Goal: Information Seeking & Learning: Compare options

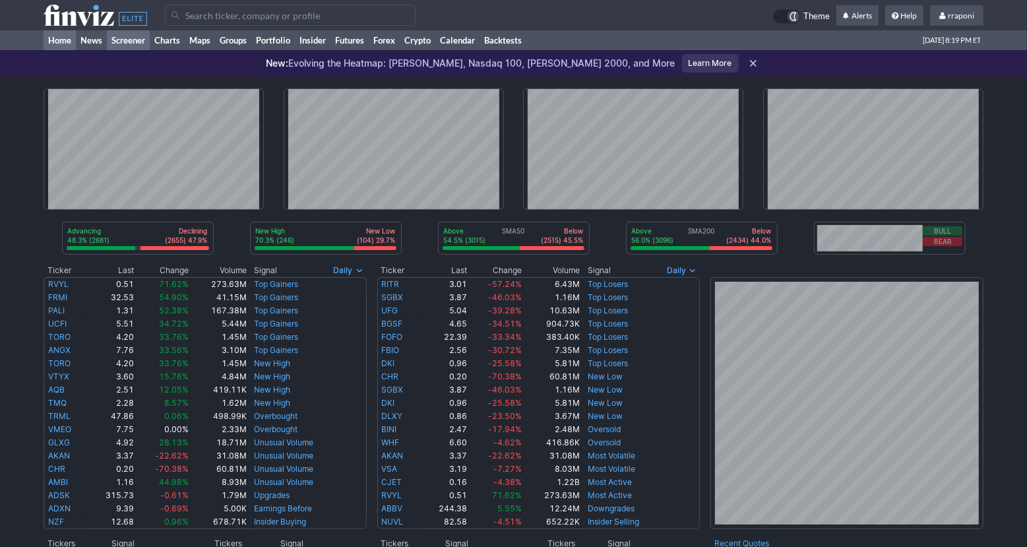
click at [136, 39] on link "Screener" at bounding box center [128, 40] width 43 height 20
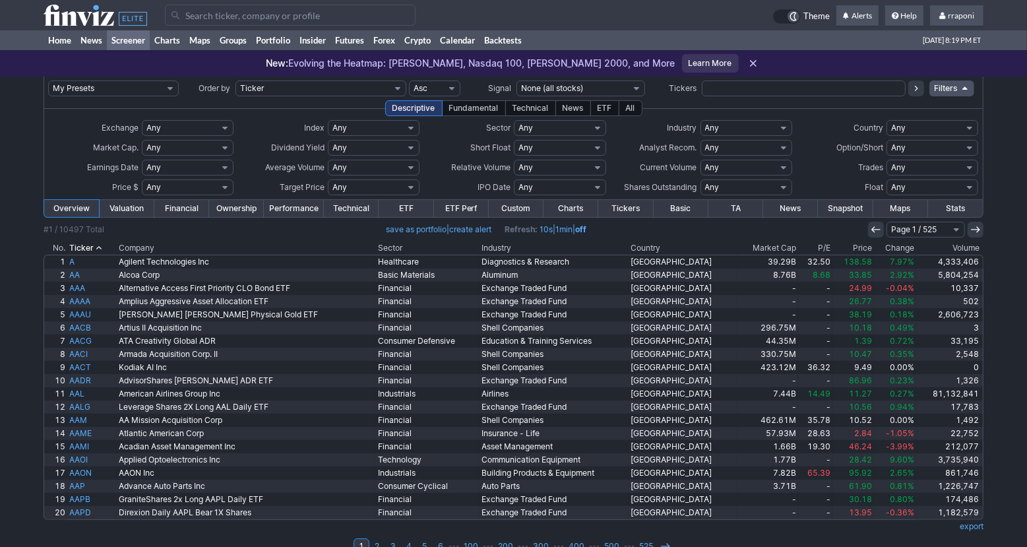
click at [761, 92] on input "text" at bounding box center [804, 88] width 204 height 16
type input "[PERSON_NAME]"
click at [914, 91] on icon at bounding box center [916, 88] width 11 height 11
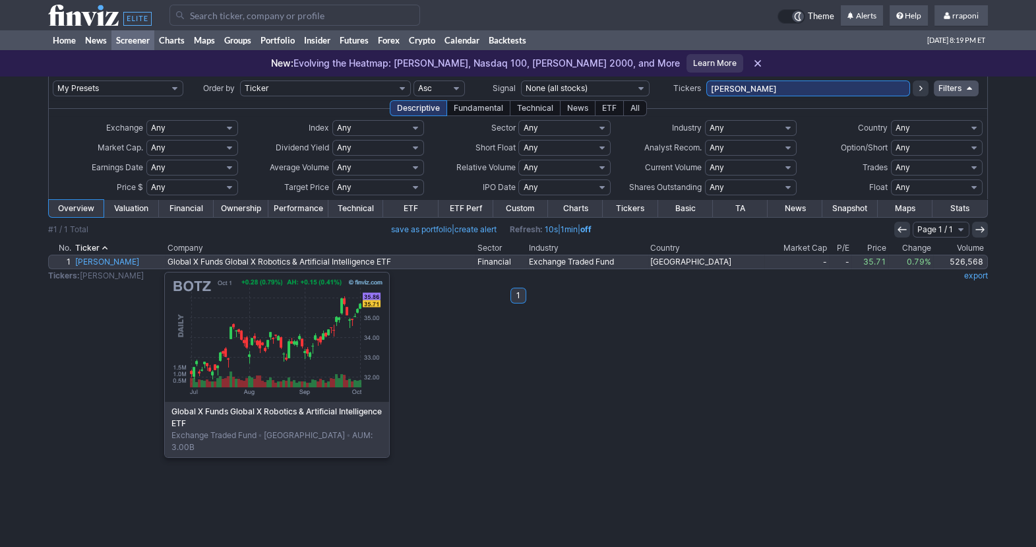
click at [98, 265] on link "BOTZ" at bounding box center [119, 261] width 92 height 13
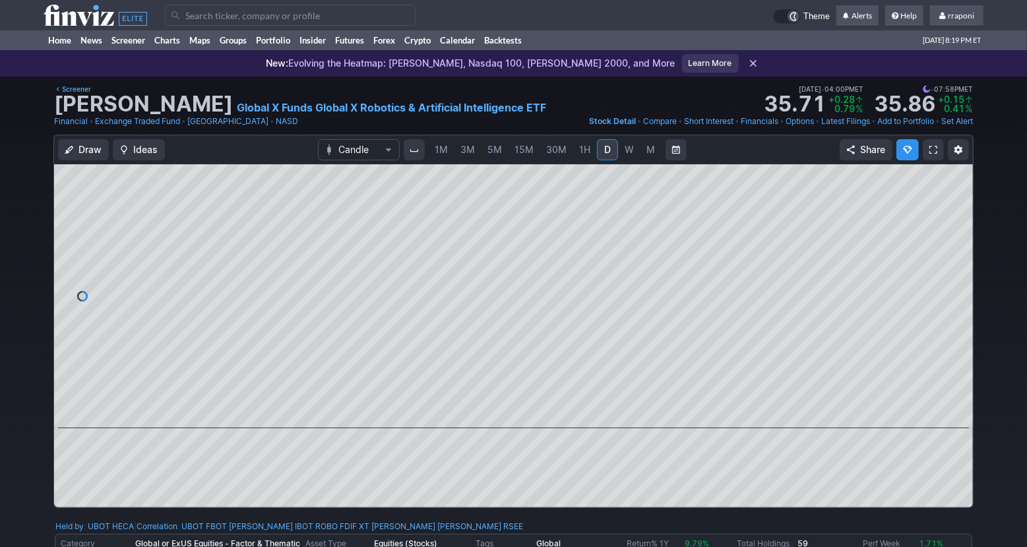
click at [650, 160] on div "1M 3M 5M 15M 30M 1H D W M" at bounding box center [544, 150] width 235 height 24
click at [651, 154] on span "M" at bounding box center [650, 149] width 9 height 11
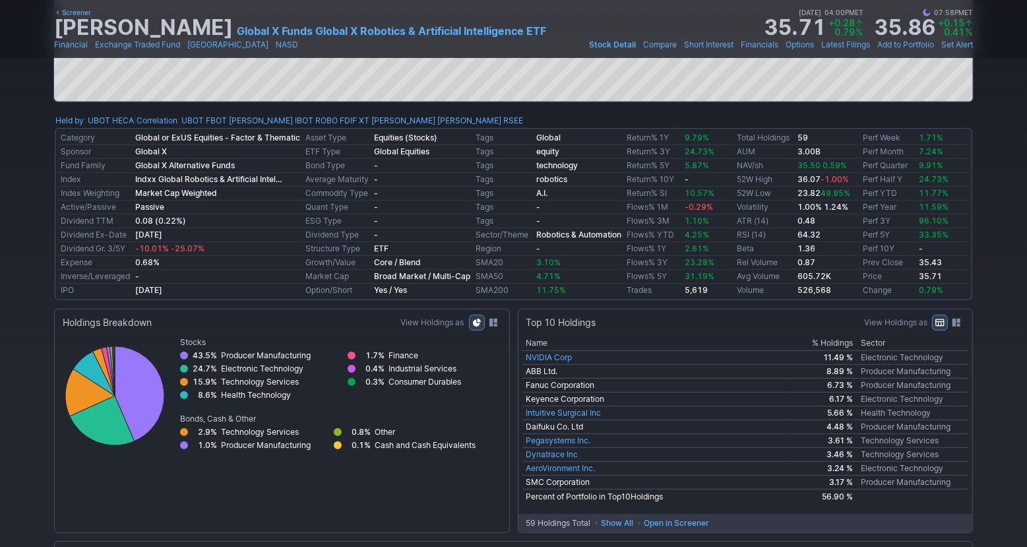
scroll to position [431, 0]
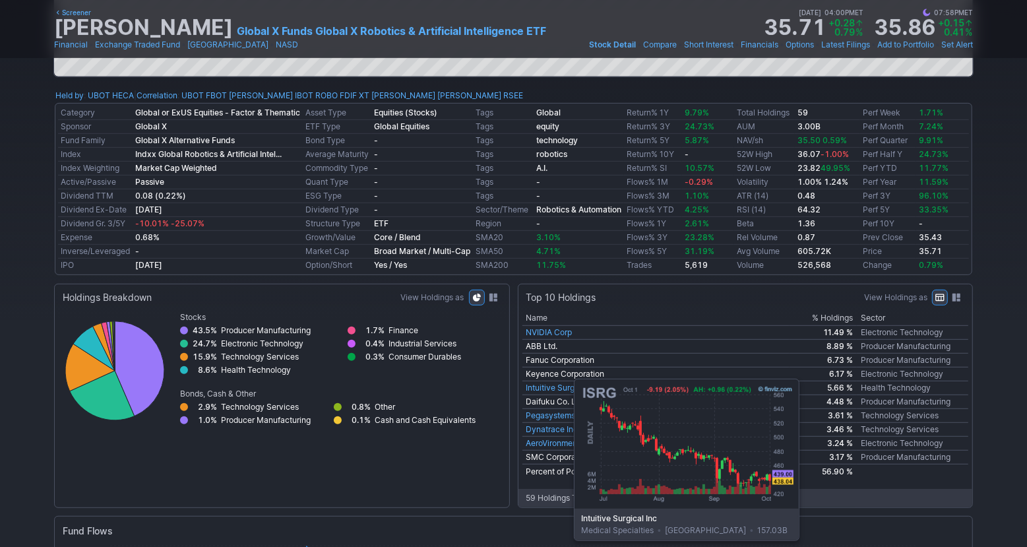
click at [541, 387] on link "Intuitive Surgical Inc" at bounding box center [563, 388] width 75 height 10
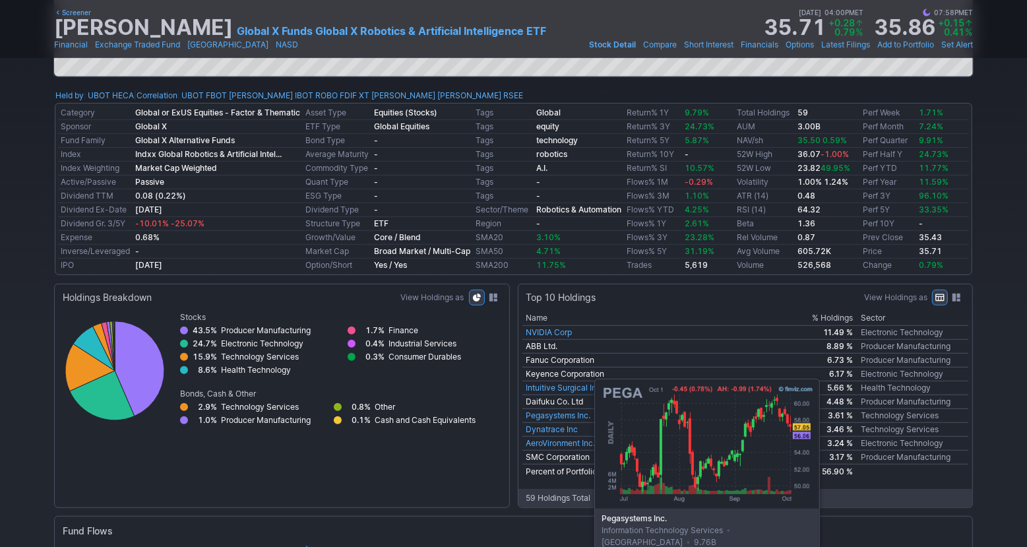
click at [561, 414] on link "Pegasystems Inc." at bounding box center [558, 415] width 65 height 10
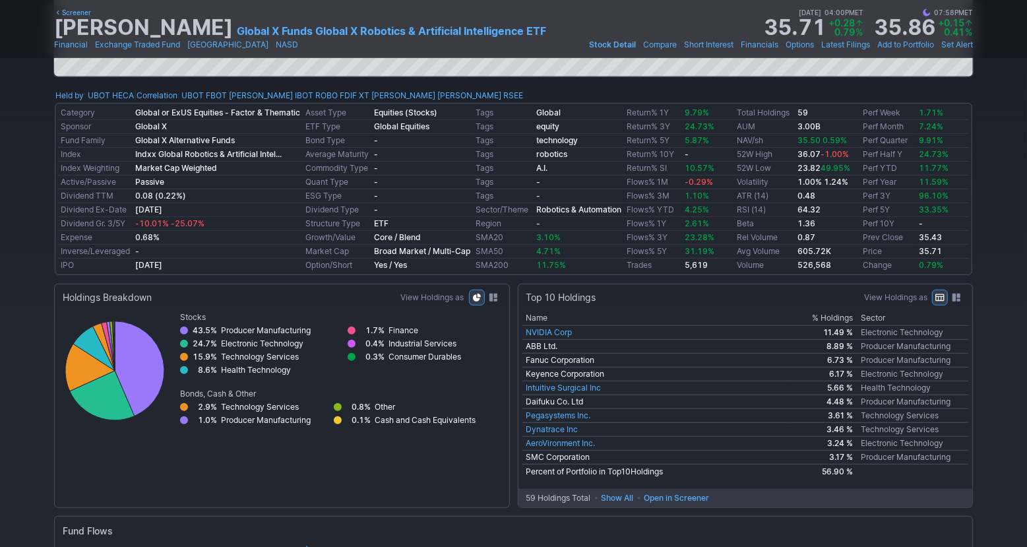
scroll to position [0, 0]
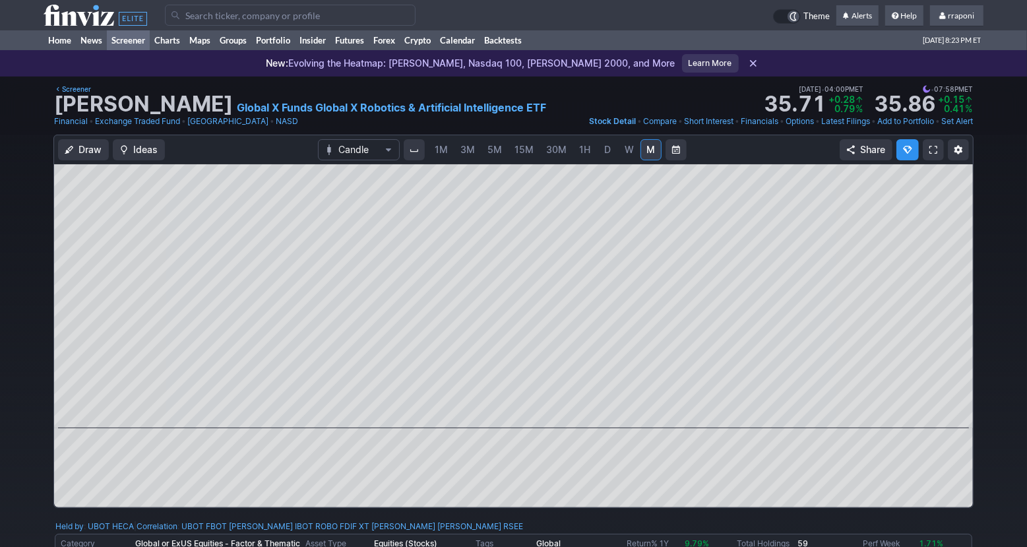
click at [135, 42] on link "Screener" at bounding box center [128, 40] width 43 height 20
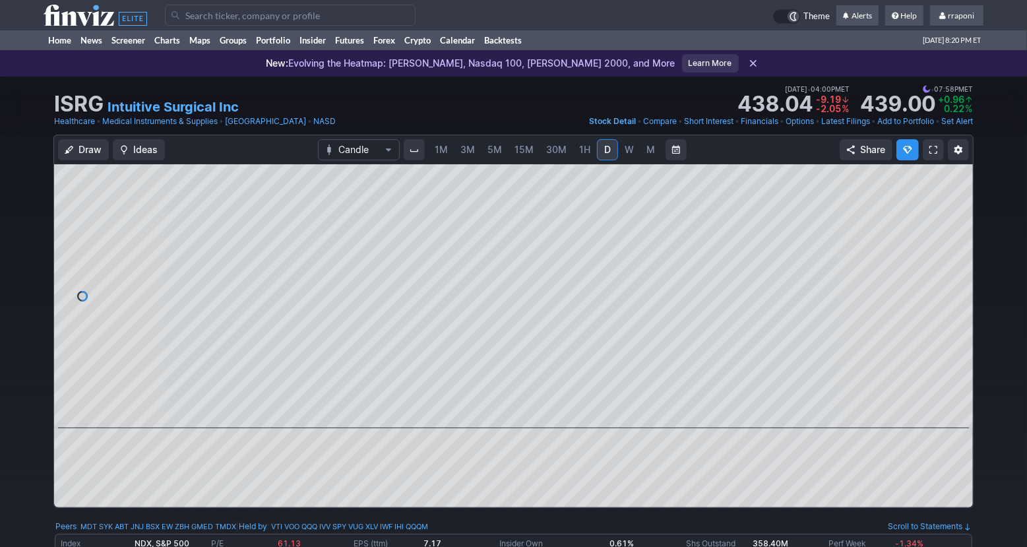
click at [649, 152] on span "M" at bounding box center [650, 149] width 9 height 11
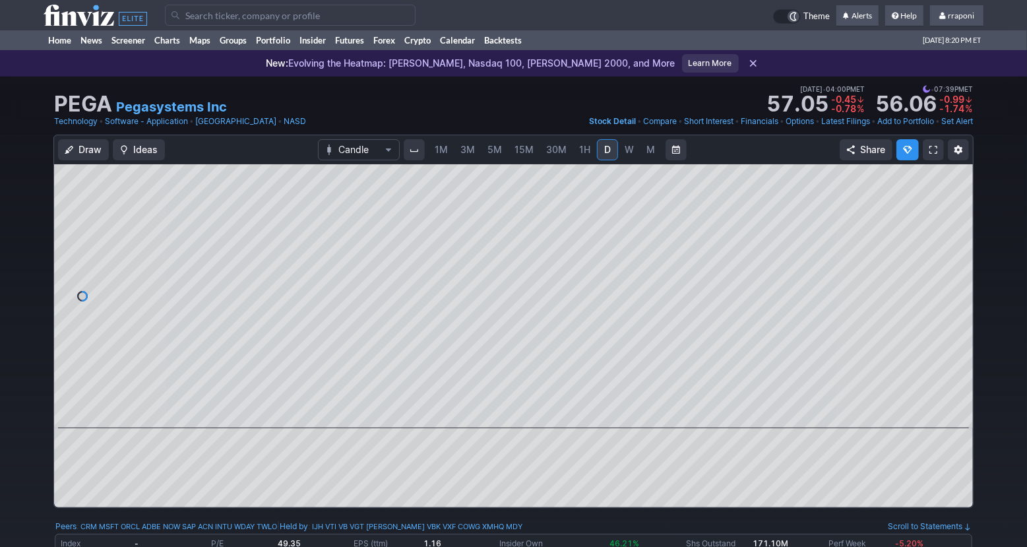
click at [646, 146] on span "M" at bounding box center [650, 149] width 9 height 11
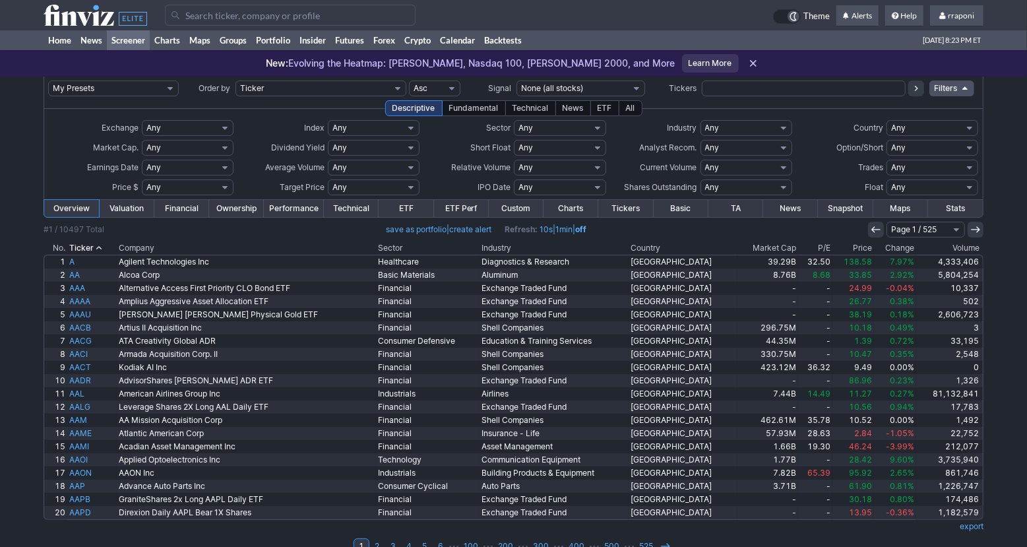
click at [759, 90] on input "text" at bounding box center [804, 88] width 204 height 16
type input "soxq"
click at [916, 86] on use at bounding box center [916, 88] width 3 height 5
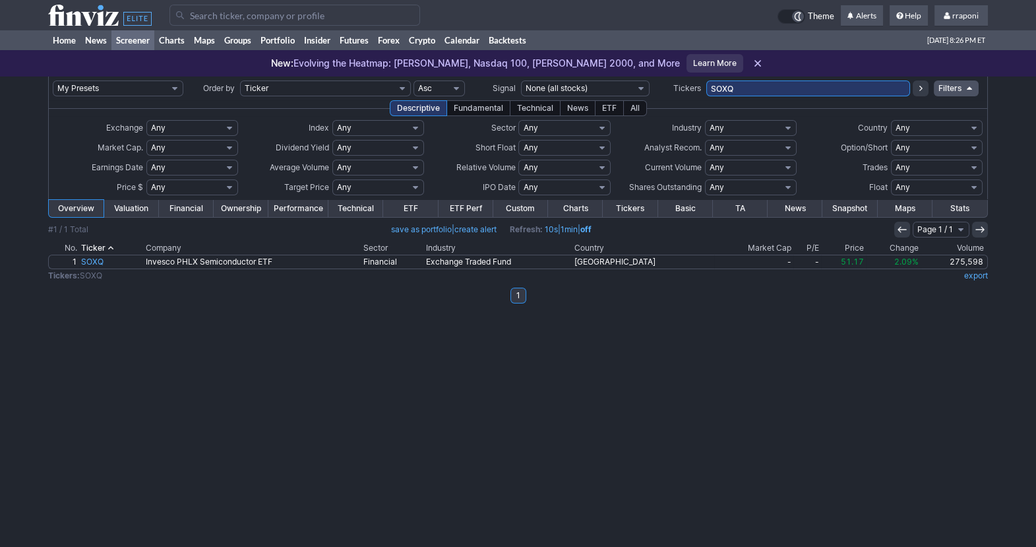
click at [148, 42] on link "Screener" at bounding box center [132, 40] width 43 height 20
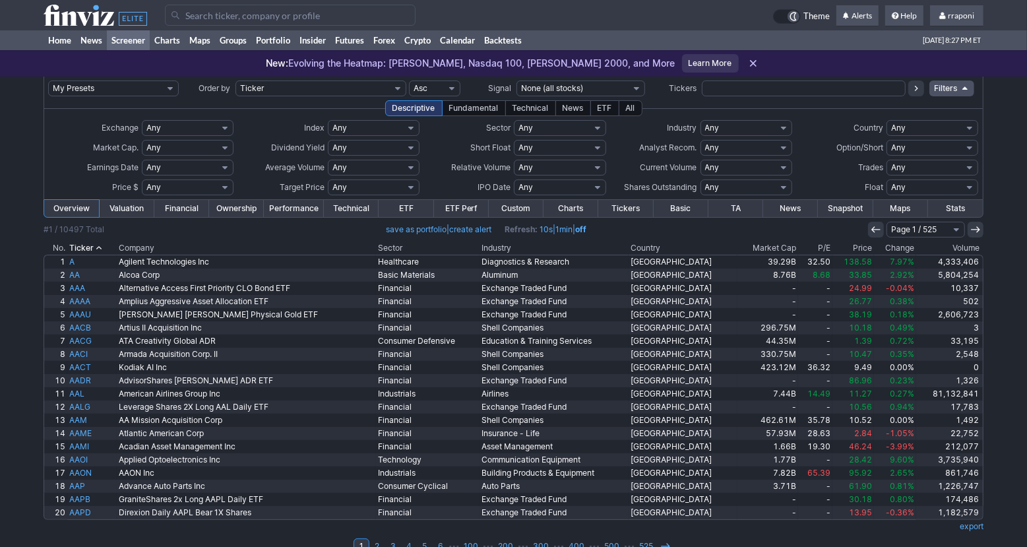
click at [761, 90] on input "text" at bounding box center [804, 88] width 204 height 16
type input "vgt"
click at [922, 90] on button at bounding box center [916, 88] width 16 height 16
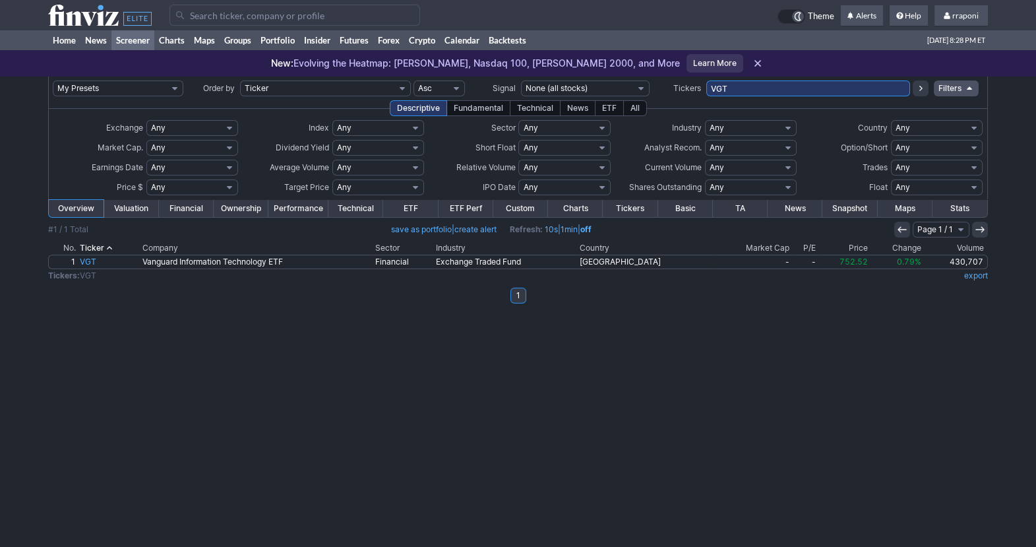
click at [149, 36] on link "Screener" at bounding box center [132, 40] width 43 height 20
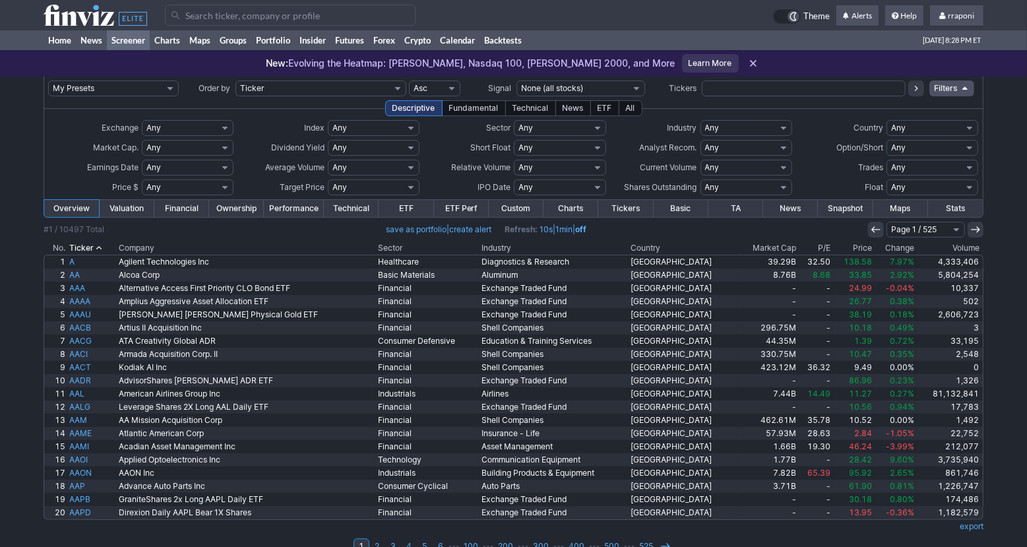
click at [755, 88] on input "text" at bounding box center [804, 88] width 204 height 16
type input "qqqm"
click at [919, 92] on icon at bounding box center [916, 88] width 11 height 11
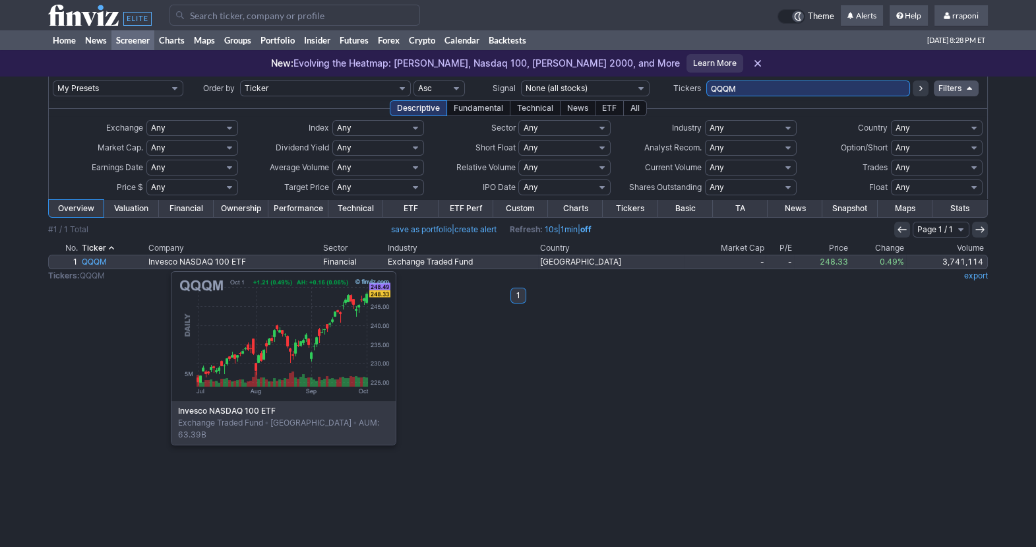
click at [105, 265] on link "QQQM" at bounding box center [113, 261] width 67 height 13
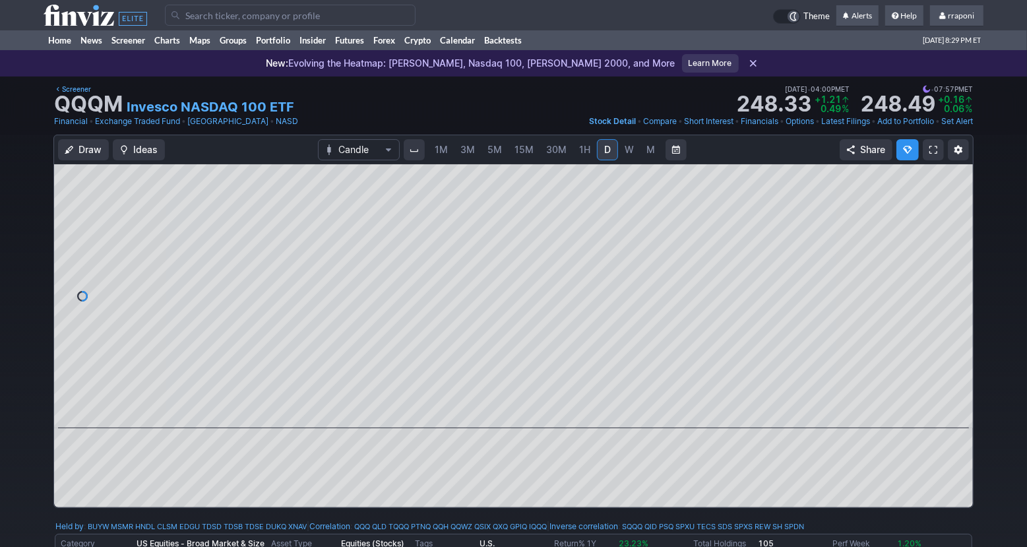
click at [662, 153] on div "1M 3M 5M 15M 30M 1H D W M" at bounding box center [545, 150] width 286 height 26
click at [654, 156] on link "M" at bounding box center [651, 149] width 21 height 21
click at [287, 48] on link "Portfolio" at bounding box center [273, 40] width 44 height 20
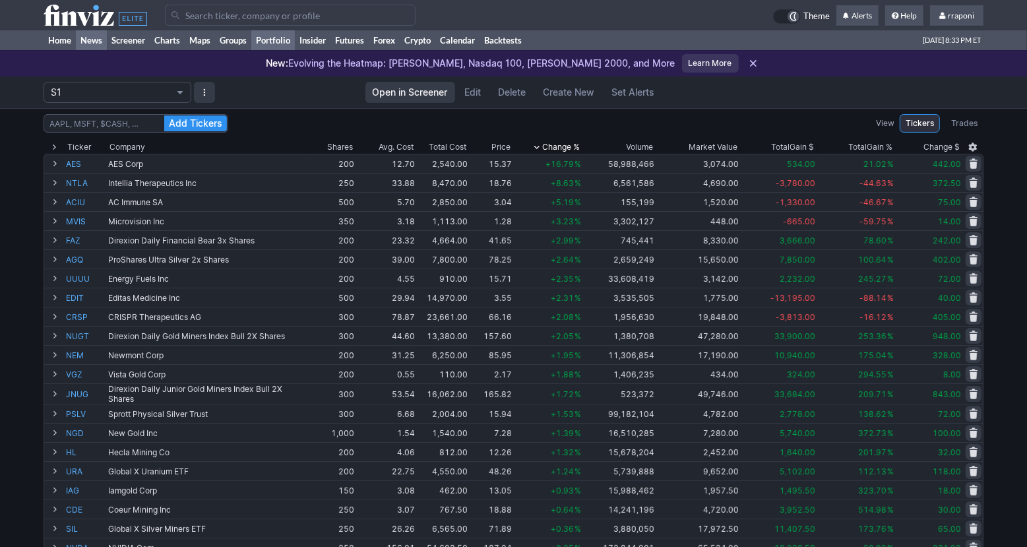
click at [78, 40] on link "News" at bounding box center [91, 40] width 31 height 20
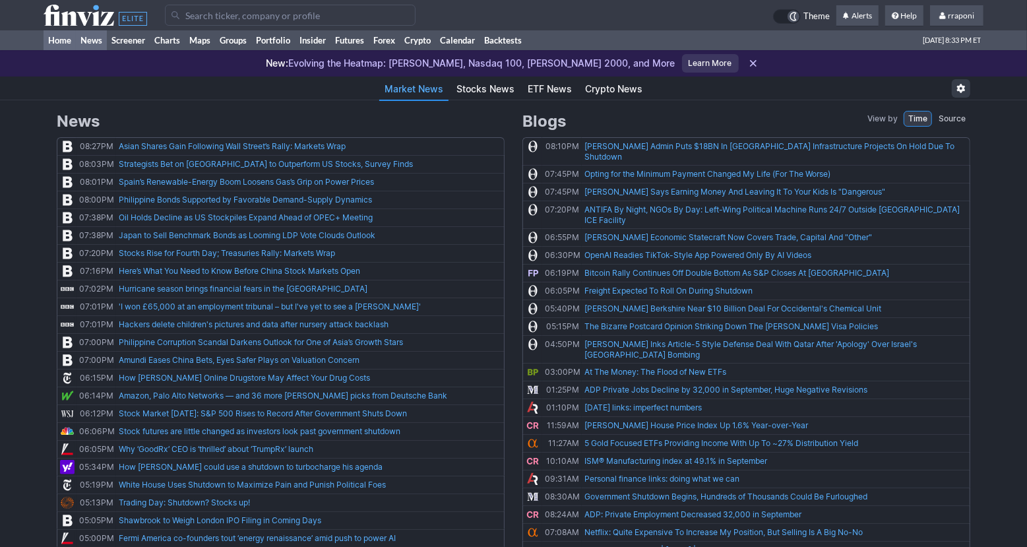
click at [65, 40] on link "Home" at bounding box center [60, 40] width 32 height 20
